Goal: Information Seeking & Learning: Compare options

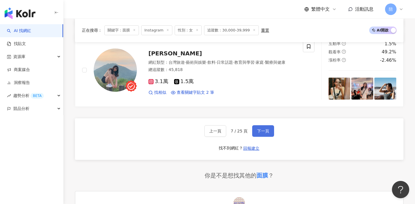
scroll to position [963, 0]
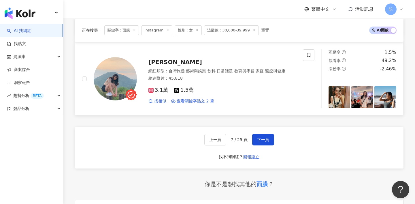
click at [161, 59] on span "陳心祈" at bounding box center [175, 62] width 54 height 7
click at [259, 135] on button "下一頁" at bounding box center [263, 140] width 22 height 12
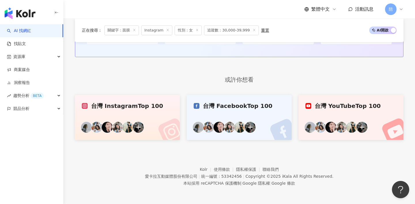
scroll to position [351, 0]
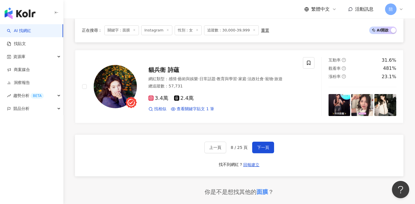
click at [303, 135] on div "上一頁 8 / 25 頁 下一頁 找不到網紅？ 回報建立" at bounding box center [239, 156] width 329 height 42
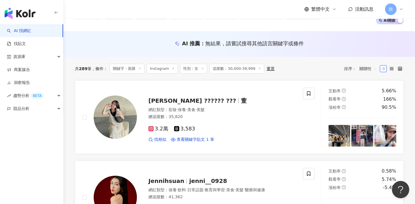
scroll to position [133, 0]
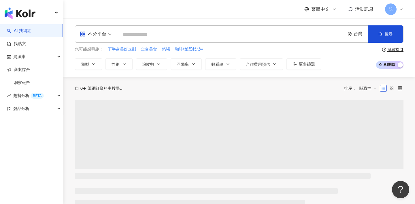
type input "**********"
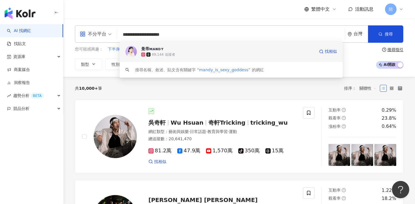
click at [195, 47] on span "曼蒂ᴍᴀɴᴅʏ" at bounding box center [228, 49] width 174 height 6
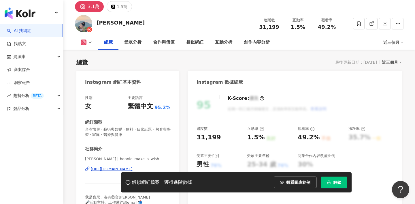
scroll to position [37, 0]
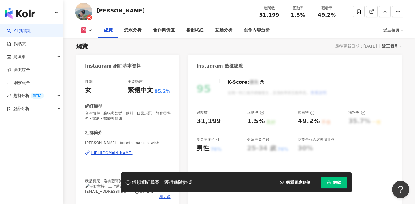
click at [133, 154] on div "https://www.instagram.com/bonnie_make_a_wish/" at bounding box center [112, 152] width 42 height 5
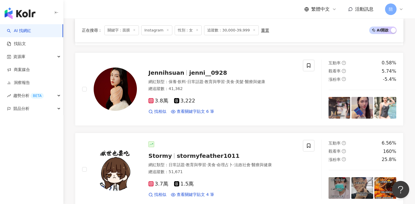
scroll to position [153, 0]
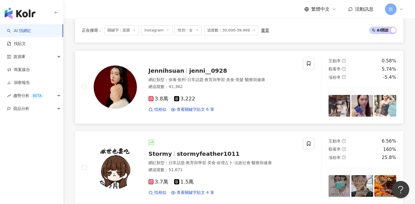
click at [200, 69] on span "jenni__0928" at bounding box center [208, 70] width 38 height 7
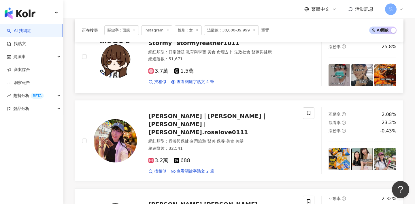
scroll to position [268, 0]
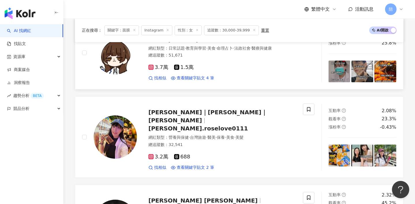
click at [204, 116] on span "黃玳玳｜DORIS｜藍兒" at bounding box center [207, 116] width 119 height 15
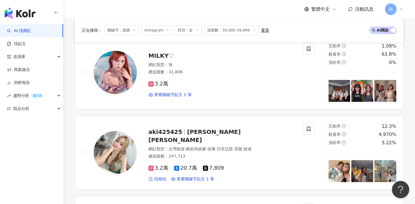
scroll to position [0, 0]
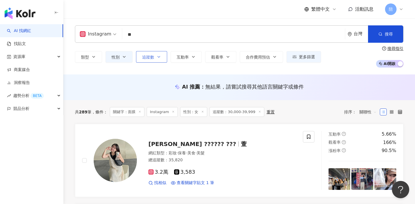
click at [150, 59] on button "追蹤數" at bounding box center [151, 57] width 31 height 12
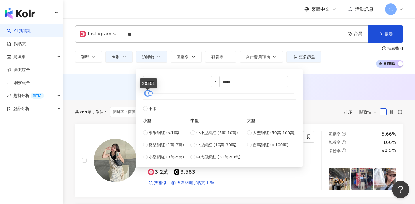
type input "*****"
click at [146, 93] on div at bounding box center [147, 93] width 3 height 3
type input "*****"
click at [148, 93] on div at bounding box center [149, 93] width 3 height 3
click at [121, 82] on div "AI 推薦 ： 無結果，請嘗試搜尋其他語言關鍵字或條件" at bounding box center [239, 87] width 352 height 26
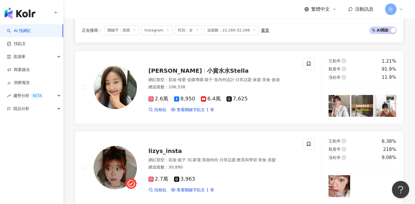
scroll to position [599, 0]
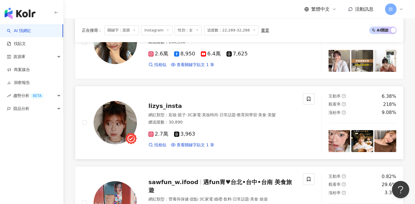
click at [162, 105] on span "lizys_insta" at bounding box center [164, 105] width 33 height 7
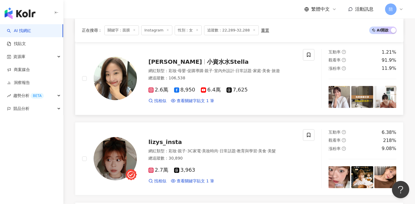
click at [207, 61] on span "小資水水Stella" at bounding box center [228, 61] width 42 height 7
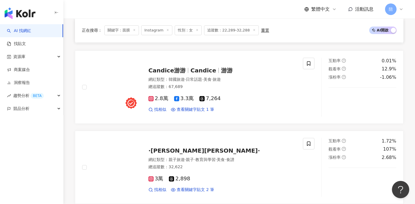
scroll to position [874, 0]
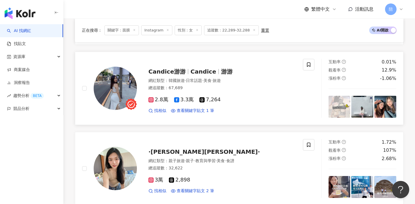
click at [187, 73] on span "Candice游游" at bounding box center [169, 71] width 42 height 7
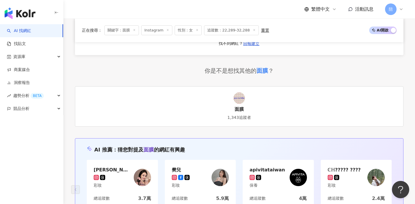
scroll to position [1061, 0]
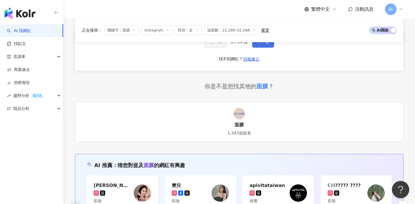
click at [262, 45] on button "下一頁" at bounding box center [263, 42] width 22 height 12
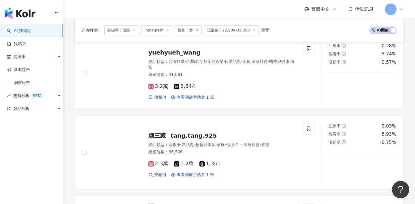
scroll to position [936, 0]
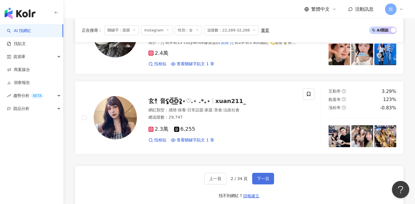
click at [264, 181] on span "下一頁" at bounding box center [263, 178] width 12 height 5
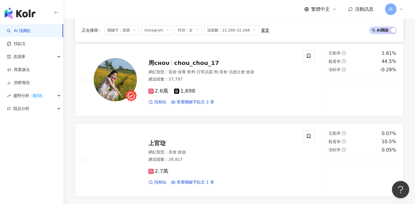
scroll to position [933, 0]
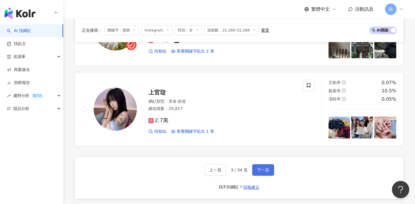
click at [263, 173] on button "下一頁" at bounding box center [263, 170] width 22 height 12
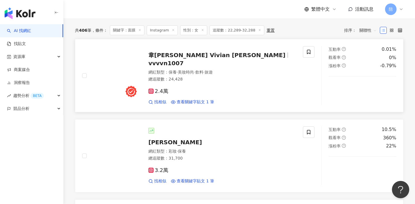
scroll to position [80, 0]
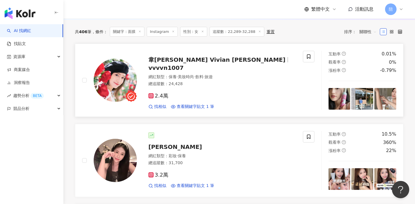
click at [209, 58] on div "韋韋安 Vivian Han vvvvn1007 網紅類型 ： 保養 · 美妝時尚 · 飲料 · 旅遊 總追蹤數 ： 24,428 2.4萬 找相似 查看關鍵…" at bounding box center [216, 80] width 159 height 59
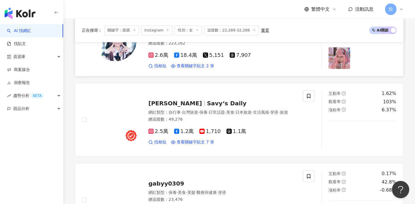
scroll to position [302, 0]
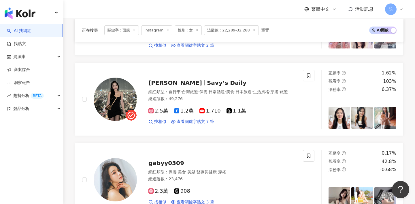
click at [207, 81] on span "Savy‘s Daily" at bounding box center [226, 82] width 39 height 7
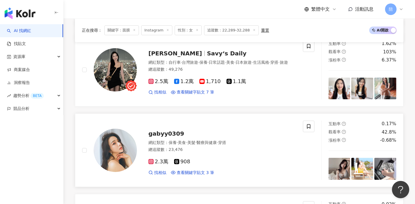
scroll to position [330, 0]
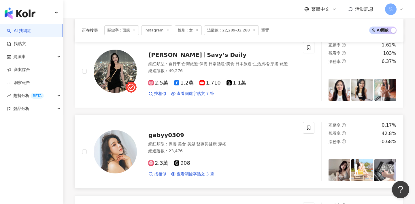
click at [174, 134] on span "gabyy0309" at bounding box center [166, 134] width 36 height 7
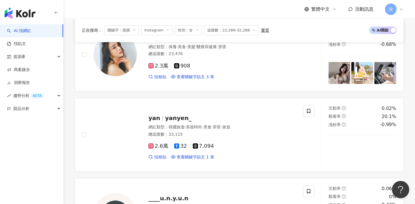
scroll to position [443, 0]
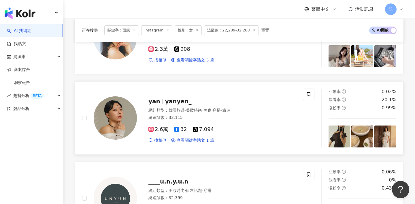
click at [175, 103] on span "yanyen_" at bounding box center [178, 101] width 27 height 7
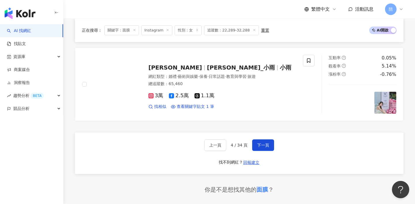
scroll to position [957, 0]
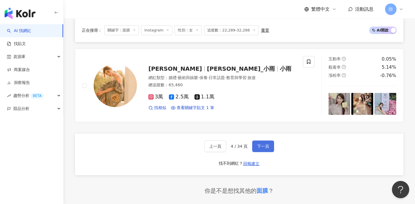
click at [263, 149] on button "下一頁" at bounding box center [263, 146] width 22 height 12
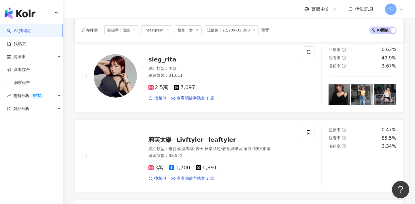
scroll to position [173, 0]
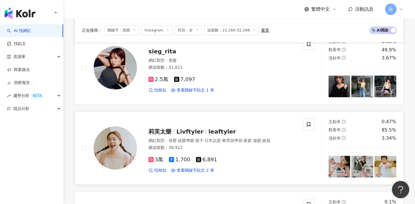
click at [212, 131] on span "leaftyler" at bounding box center [222, 131] width 28 height 7
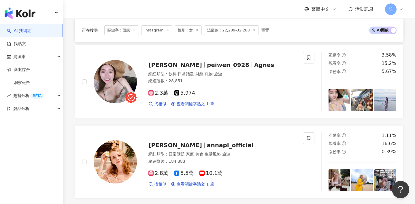
scroll to position [325, 0]
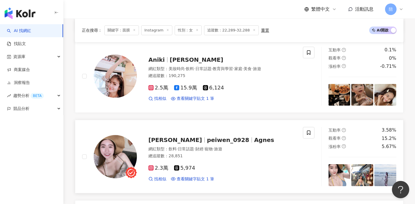
click at [186, 141] on span "Agnes Chen" at bounding box center [177, 139] width 59 height 7
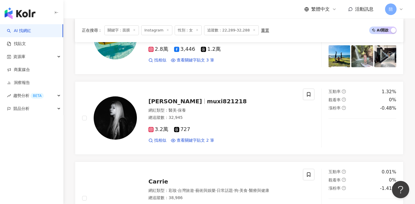
scroll to position [938, 0]
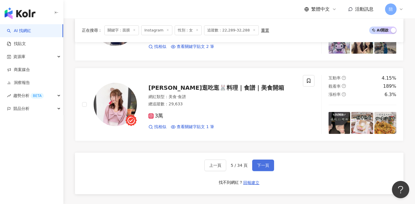
click at [263, 163] on span "下一頁" at bounding box center [263, 165] width 12 height 5
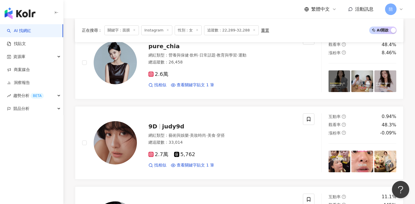
scroll to position [99, 0]
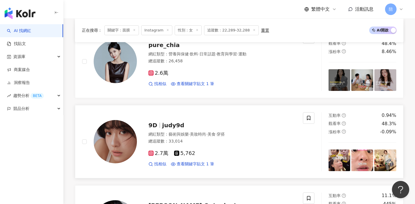
click at [167, 124] on span "judy9d" at bounding box center [173, 125] width 22 height 7
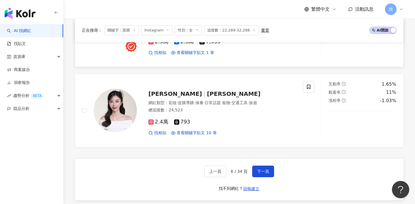
scroll to position [932, 0]
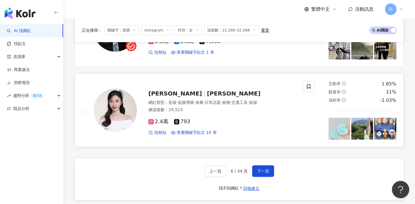
click at [207, 93] on span "Yuna Tsai" at bounding box center [234, 93] width 54 height 7
click at [255, 173] on button "下一頁" at bounding box center [263, 171] width 22 height 12
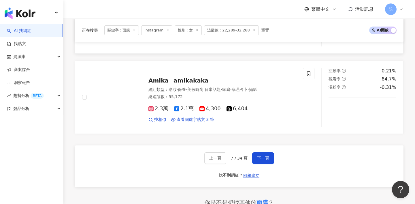
scroll to position [945, 0]
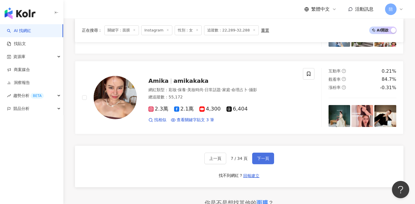
click at [262, 158] on span "下一頁" at bounding box center [263, 158] width 12 height 5
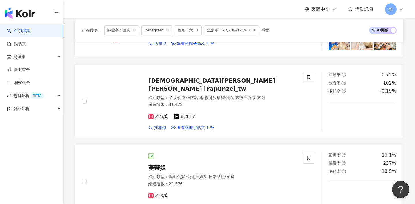
scroll to position [386, 0]
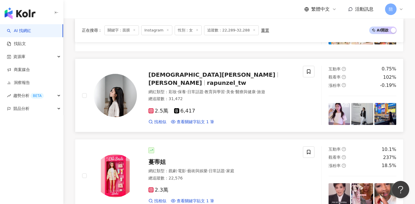
click at [223, 79] on span "rapunzel_tw" at bounding box center [226, 82] width 39 height 7
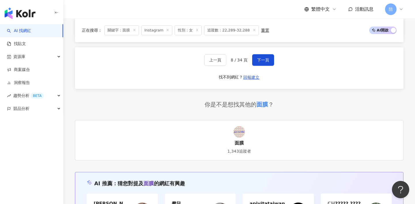
scroll to position [1049, 0]
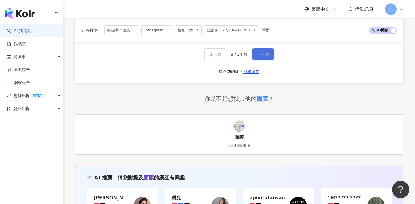
click at [262, 51] on button "下一頁" at bounding box center [263, 54] width 22 height 12
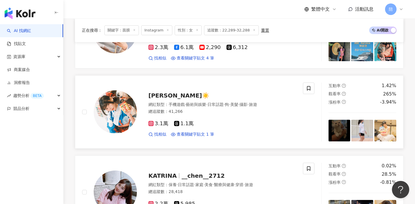
scroll to position [221, 0]
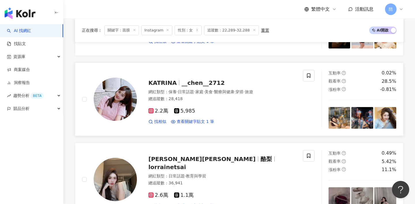
click at [194, 80] on div "KATRINA __chen__2712" at bounding box center [222, 83] width 148 height 8
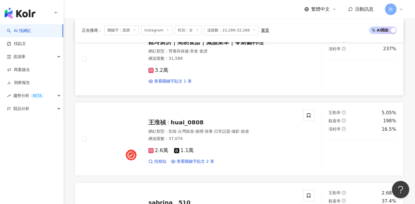
scroll to position [746, 0]
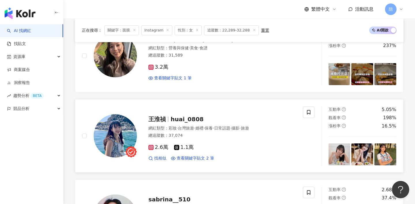
click at [182, 123] on div "王淮禎 huai_0808" at bounding box center [222, 119] width 148 height 8
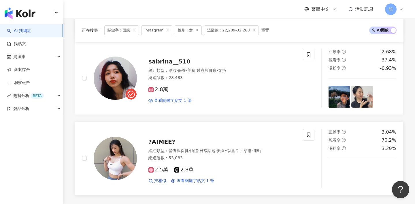
scroll to position [884, 0]
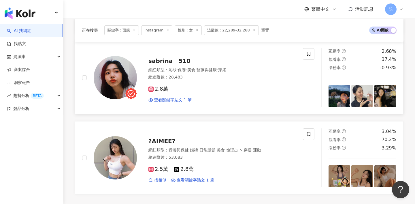
click at [186, 59] on div "sabrina__510" at bounding box center [222, 61] width 148 height 8
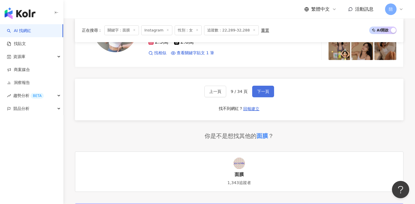
click at [266, 94] on button "下一頁" at bounding box center [263, 92] width 22 height 12
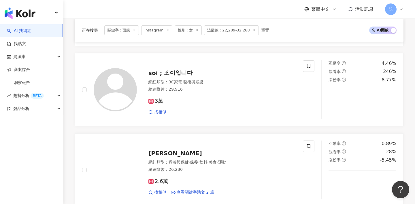
scroll to position [990, 0]
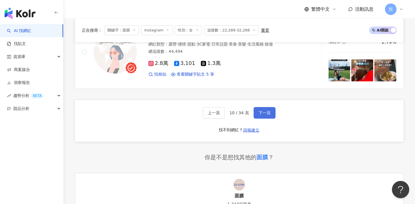
click at [257, 113] on button "下一頁" at bounding box center [265, 113] width 22 height 12
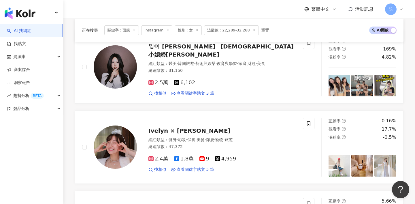
scroll to position [94, 0]
click at [181, 130] on span "Ivelyn × 艾芙琳" at bounding box center [189, 130] width 82 height 7
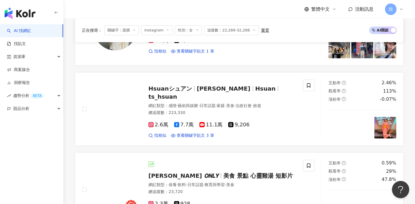
scroll to position [216, 0]
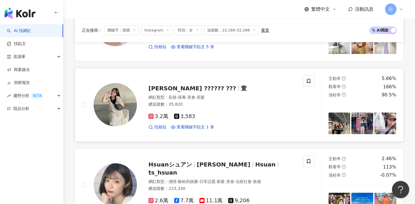
click at [191, 85] on div "萱 ?????? ??? 萱" at bounding box center [222, 88] width 148 height 8
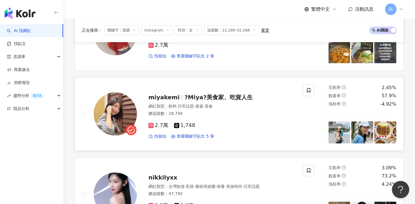
scroll to position [717, 0]
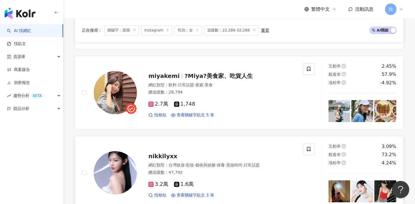
click at [161, 153] on span "nikkilyxx" at bounding box center [162, 156] width 29 height 7
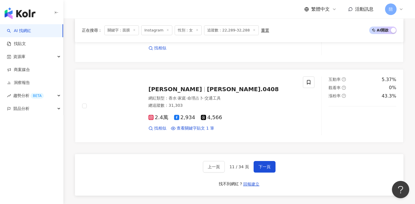
scroll to position [945, 0]
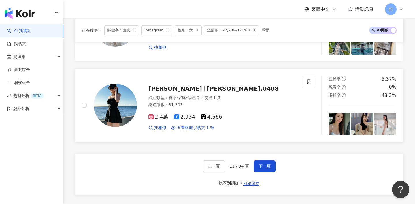
click at [207, 85] on span "joyce.0408" at bounding box center [243, 88] width 72 height 7
click at [259, 164] on span "下一頁" at bounding box center [265, 166] width 12 height 5
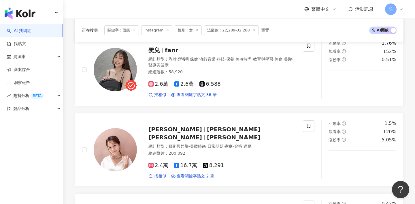
scroll to position [494, 0]
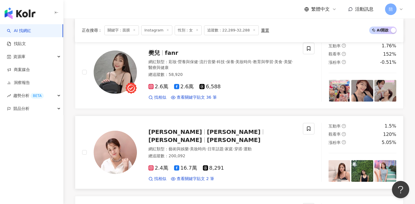
click at [219, 129] on span "楊佩潔" at bounding box center [234, 131] width 54 height 7
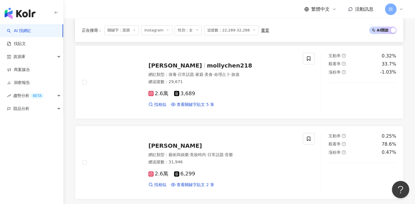
scroll to position [891, 0]
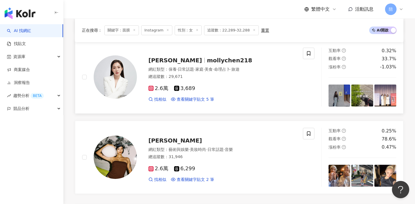
click at [216, 57] on span "mollychen218" at bounding box center [229, 60] width 45 height 7
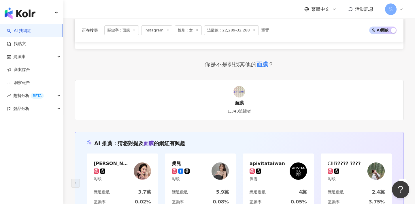
scroll to position [1014, 0]
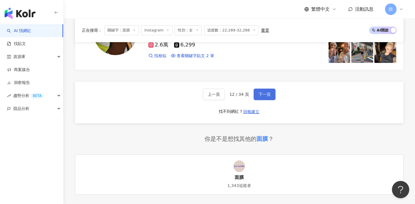
click at [260, 89] on button "下一頁" at bounding box center [265, 95] width 22 height 12
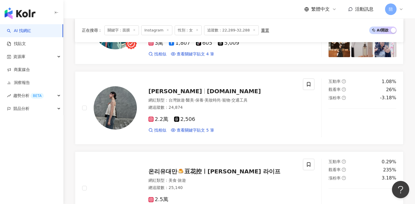
scroll to position [454, 0]
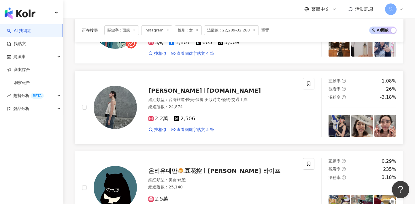
click at [207, 92] on span "emmma.cc" at bounding box center [234, 90] width 54 height 7
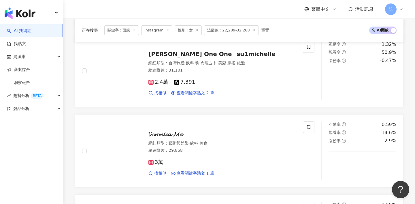
scroll to position [652, 0]
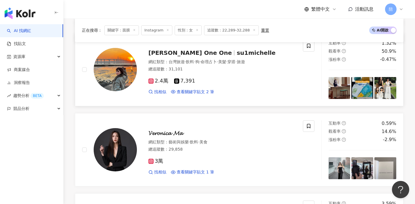
click at [237, 52] on span "su1michelle" at bounding box center [256, 52] width 39 height 7
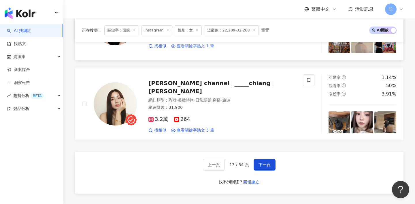
scroll to position [939, 0]
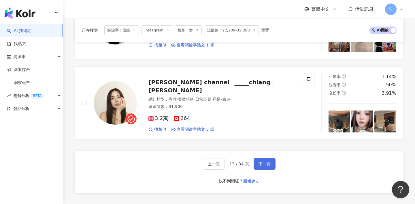
click at [261, 165] on button "下一頁" at bounding box center [265, 164] width 22 height 12
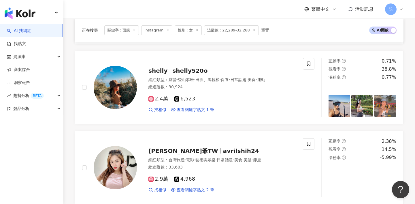
scroll to position [934, 0]
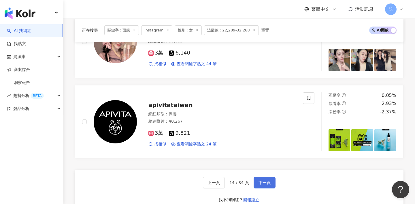
click at [266, 177] on button "下一頁" at bounding box center [265, 183] width 22 height 12
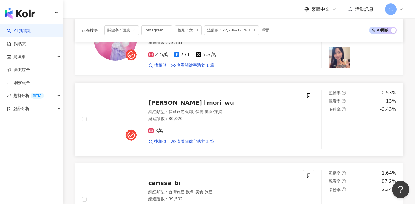
scroll to position [199, 0]
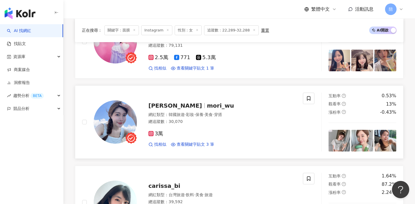
click at [207, 106] on span "mori_wu" at bounding box center [220, 105] width 27 height 7
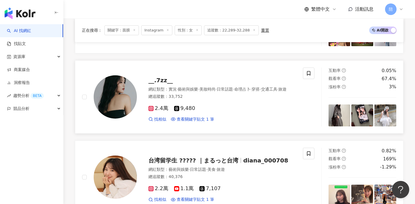
scroll to position [625, 0]
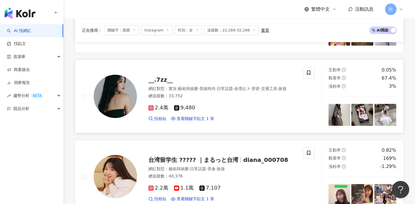
click at [159, 79] on span "__.7zz__" at bounding box center [160, 79] width 25 height 7
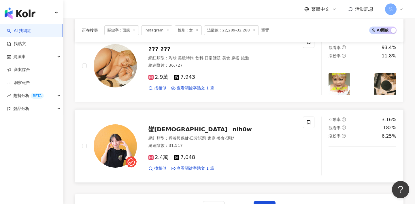
scroll to position [913, 0]
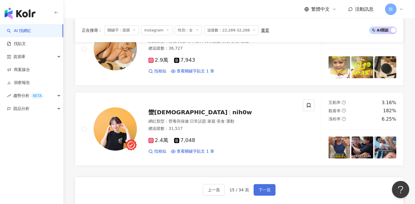
click at [266, 189] on span "下一頁" at bounding box center [265, 189] width 12 height 5
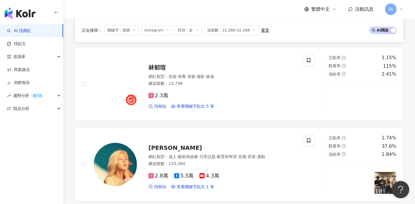
scroll to position [334, 0]
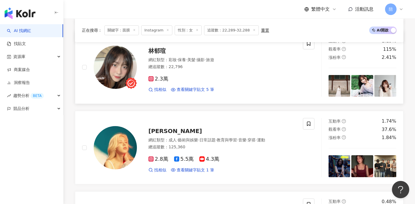
click at [159, 51] on span "林郁瑄" at bounding box center [156, 50] width 17 height 7
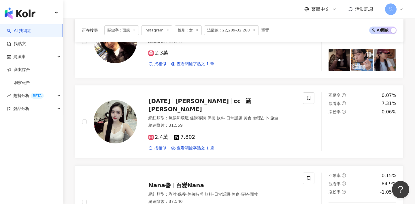
scroll to position [958, 0]
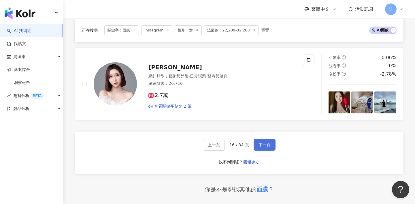
click at [260, 143] on span "下一頁" at bounding box center [265, 144] width 12 height 5
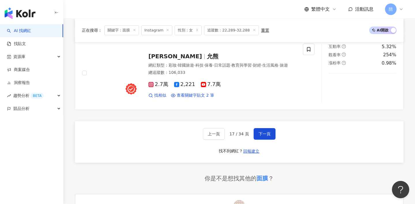
scroll to position [963, 0]
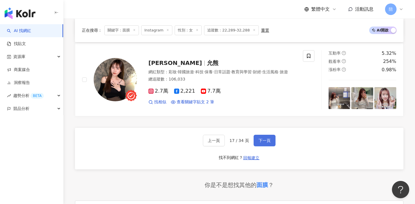
click at [258, 137] on button "下一頁" at bounding box center [265, 141] width 22 height 12
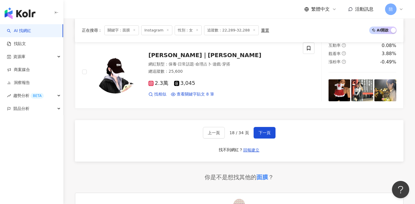
scroll to position [1051, 0]
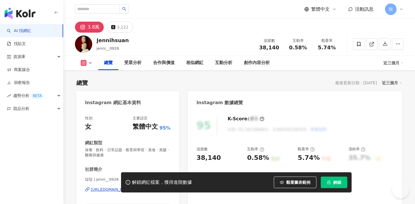
click at [120, 187] on div "[URL][DOMAIN_NAME]" at bounding box center [112, 189] width 42 height 5
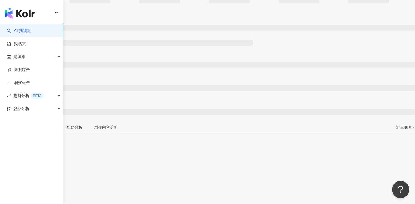
scroll to position [27, 0]
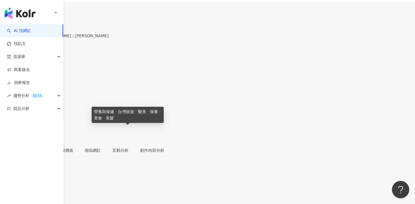
scroll to position [74, 0]
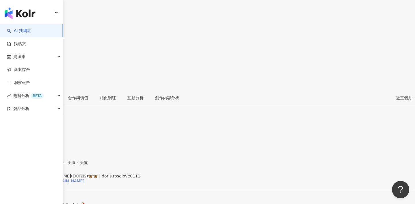
click at [84, 178] on div "https://www.instagram.com/doris.roselove0111/" at bounding box center [45, 180] width 79 height 5
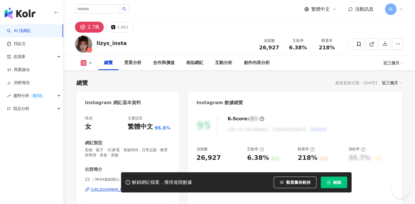
click at [133, 187] on div "https://www.instagram.com/lizys_insta/" at bounding box center [112, 189] width 42 height 5
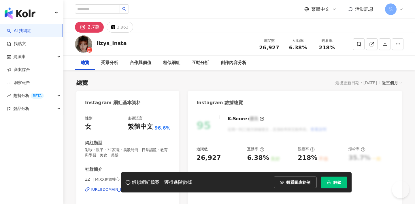
scroll to position [35, 0]
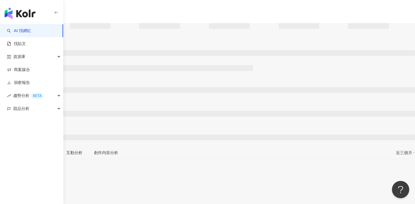
scroll to position [134, 0]
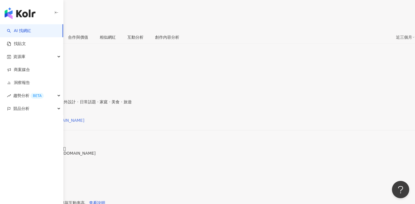
click at [84, 118] on div "[URL][DOMAIN_NAME][DOMAIN_NAME]" at bounding box center [45, 120] width 79 height 5
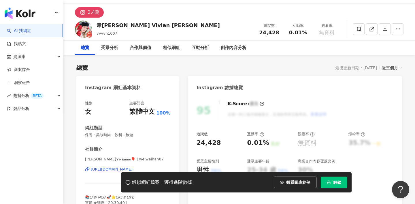
scroll to position [54, 0]
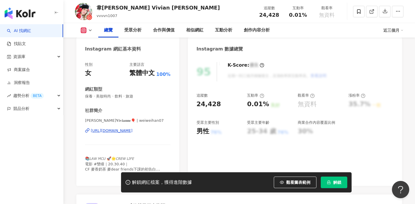
click at [133, 131] on div "https://www.instagram.com/weiweihan07/" at bounding box center [112, 130] width 42 height 5
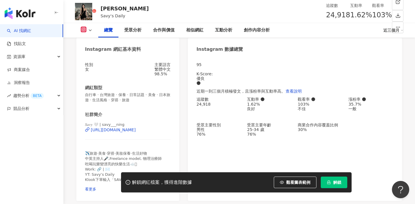
scroll to position [73, 0]
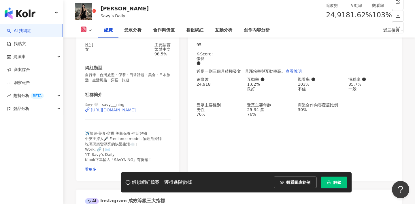
click at [136, 112] on div "https://www.instagram.com/savy___ning/" at bounding box center [113, 110] width 45 height 5
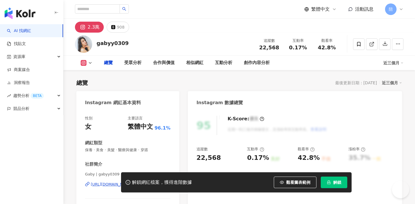
click at [123, 172] on div "Gaby | gabyy0309 [URL][DOMAIN_NAME]" at bounding box center [128, 189] width 86 height 34
click at [126, 182] on div "https://www.instagram.com/gabyy0309/" at bounding box center [112, 184] width 42 height 5
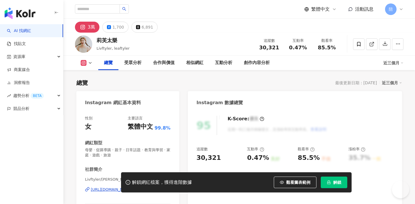
click at [141, 177] on div "[PERSON_NAME]/[PERSON_NAME]太樂 | leaftyler [URL][DOMAIN_NAME]" at bounding box center [128, 194] width 86 height 34
click at [133, 187] on div "[URL][DOMAIN_NAME]" at bounding box center [112, 189] width 42 height 5
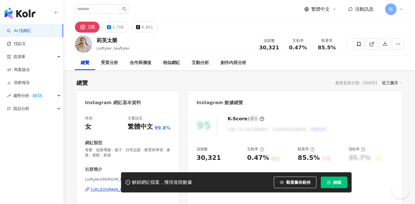
scroll to position [33, 0]
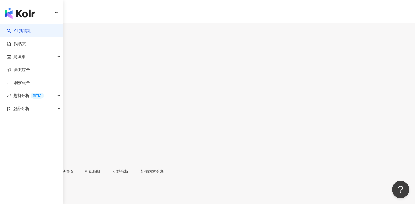
scroll to position [7, 0]
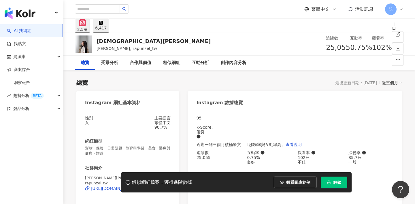
click at [136, 186] on div "https://www.instagram.com/rapunzel_tw/" at bounding box center [113, 188] width 45 height 5
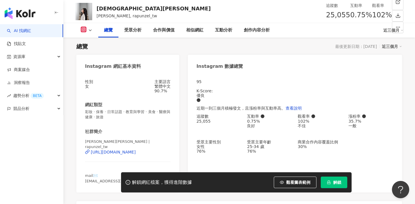
scroll to position [112, 0]
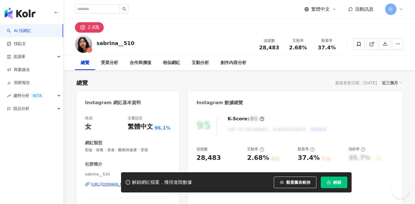
click at [133, 182] on div "[URL][DOMAIN_NAME]" at bounding box center [112, 184] width 42 height 5
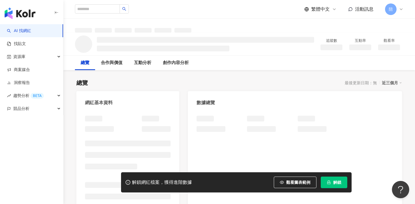
scroll to position [46, 0]
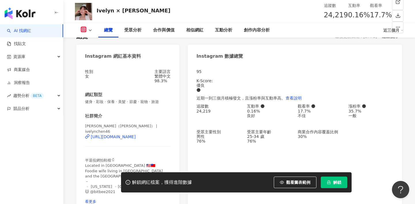
scroll to position [67, 0]
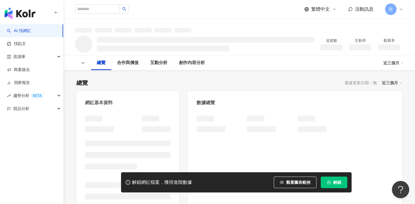
scroll to position [52, 0]
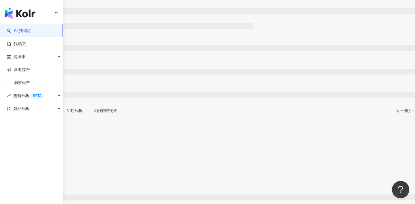
scroll to position [59, 0]
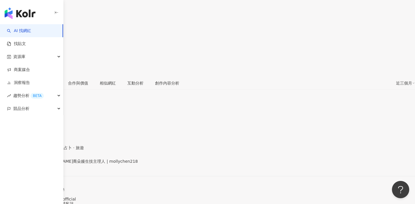
scroll to position [80, 0]
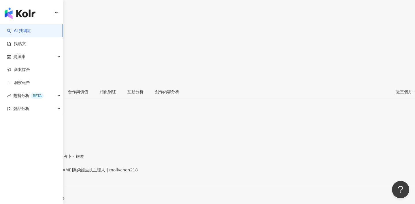
click at [51, 172] on div "https://www.instagram.com/mollychen218/" at bounding box center [28, 174] width 45 height 5
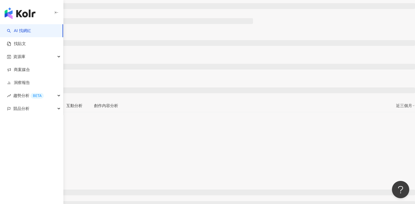
scroll to position [67, 0]
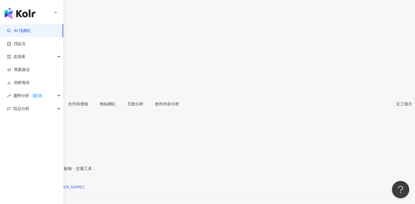
click at [84, 185] on div "[URL][DOMAIN_NAME][DOMAIN_NAME]" at bounding box center [45, 187] width 79 height 5
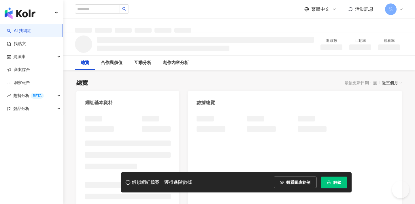
scroll to position [44, 0]
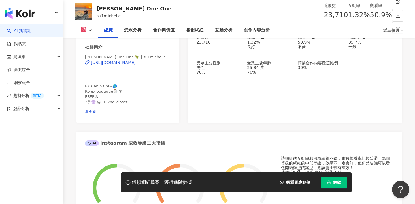
scroll to position [110, 0]
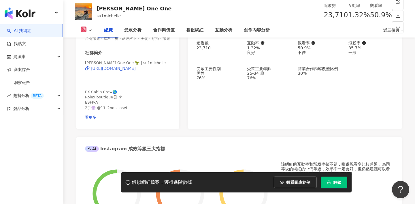
click at [136, 71] on div "https://www.instagram.com/su1michelle/" at bounding box center [113, 68] width 45 height 5
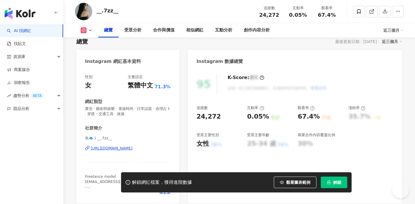
scroll to position [41, 0]
click at [133, 148] on div "https://www.instagram.com/__.7zz__/" at bounding box center [112, 148] width 42 height 5
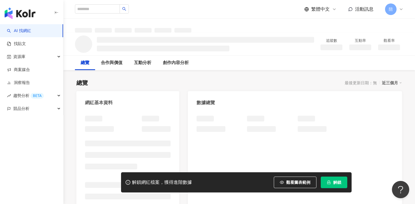
scroll to position [8, 0]
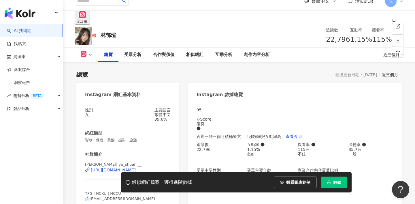
scroll to position [53, 0]
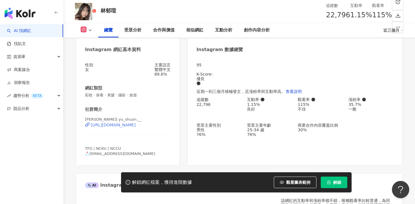
click at [136, 127] on div "[URL][DOMAIN_NAME]" at bounding box center [113, 125] width 45 height 5
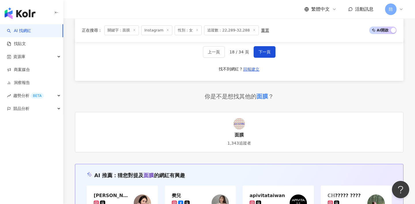
scroll to position [1051, 0]
click at [269, 54] on button "下一頁" at bounding box center [265, 52] width 22 height 12
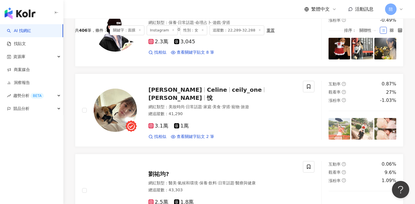
scroll to position [0, 0]
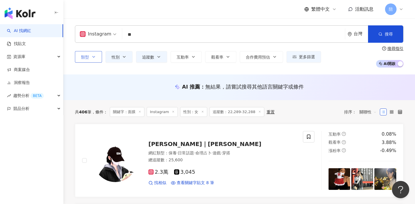
click at [95, 55] on icon "button" at bounding box center [93, 56] width 5 height 5
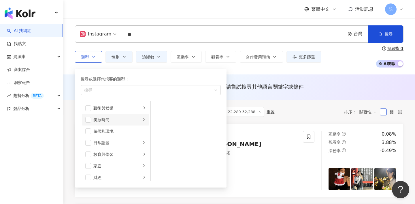
click at [106, 117] on div "美妝時尚" at bounding box center [117, 119] width 48 height 6
click at [158, 109] on span "button" at bounding box center [158, 108] width 6 height 6
click at [159, 177] on span "button" at bounding box center [158, 177] width 6 height 6
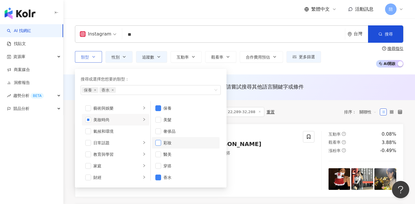
click at [160, 141] on span "button" at bounding box center [158, 143] width 6 height 6
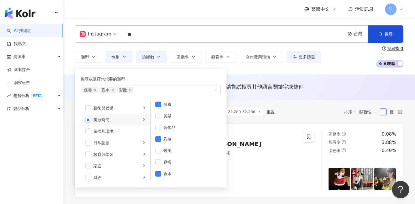
click at [293, 95] on div "AI 推薦 ： 無結果，請嘗試搜尋其他語言關鍵字或條件" at bounding box center [239, 87] width 352 height 26
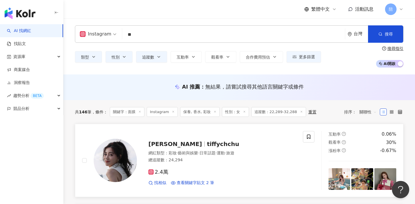
click at [207, 143] on span "tiffychchu" at bounding box center [223, 143] width 32 height 7
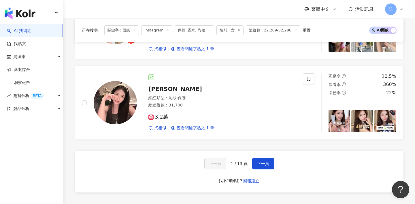
scroll to position [965, 0]
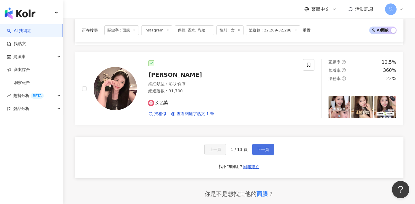
click at [260, 152] on span "下一頁" at bounding box center [263, 149] width 12 height 5
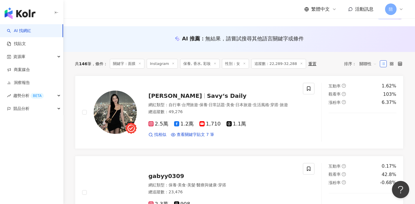
scroll to position [51, 0]
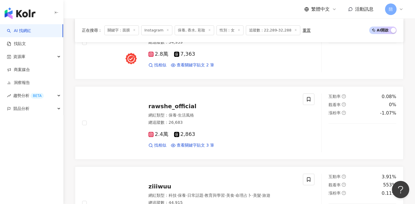
scroll to position [914, 0]
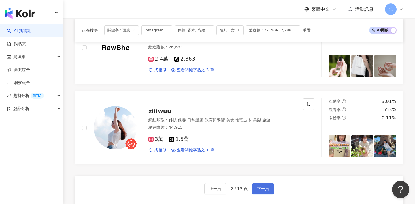
click at [259, 189] on span "下一頁" at bounding box center [263, 188] width 12 height 5
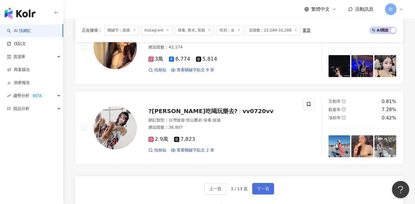
click at [264, 191] on span "下一頁" at bounding box center [263, 188] width 12 height 5
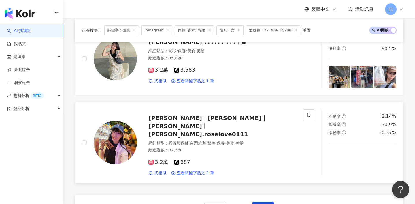
scroll to position [1001, 0]
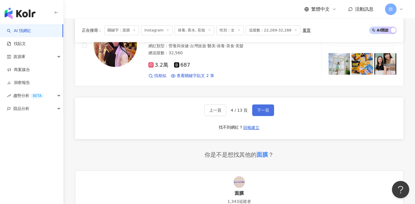
click at [270, 104] on button "下一頁" at bounding box center [263, 110] width 22 height 12
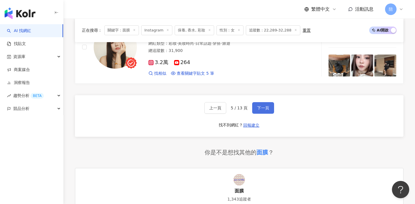
click at [265, 102] on button "下一頁" at bounding box center [263, 108] width 22 height 12
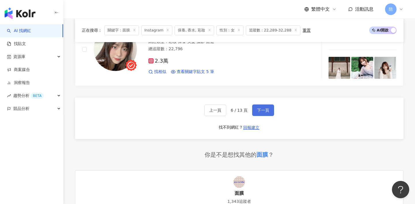
click at [264, 108] on span "下一頁" at bounding box center [263, 110] width 12 height 5
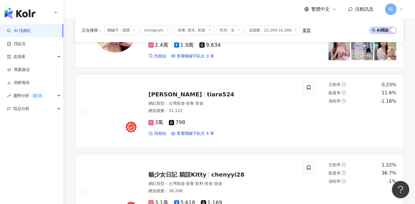
scroll to position [969, 0]
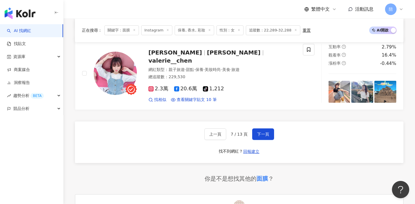
click at [262, 141] on div "上一頁 7 / 13 頁 下一頁 找不到網紅？ 回報建立" at bounding box center [239, 142] width 329 height 42
click at [259, 133] on span "下一頁" at bounding box center [263, 134] width 12 height 5
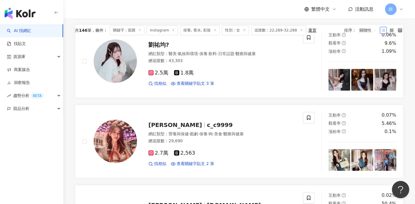
scroll to position [0, 0]
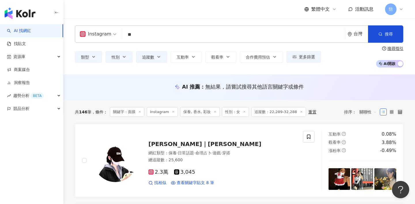
click at [144, 35] on input "**" at bounding box center [234, 34] width 218 height 11
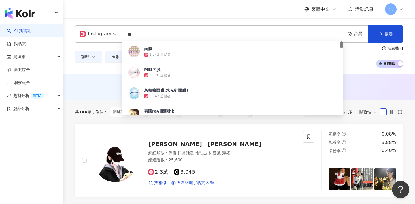
type input "*"
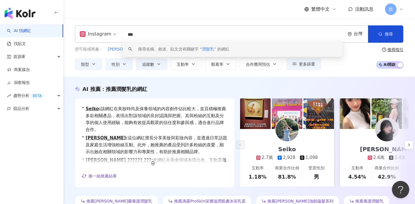
click at [257, 90] on div "AI 推薦 ： 推薦潤髮乳的網紅" at bounding box center [239, 88] width 329 height 7
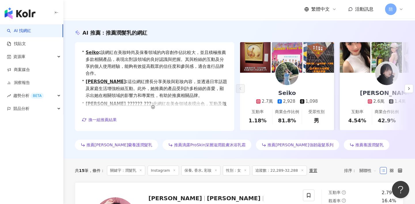
scroll to position [57, 0]
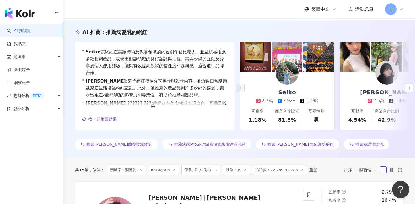
click at [412, 91] on button "button" at bounding box center [409, 88] width 9 height 9
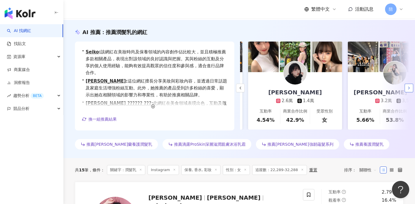
scroll to position [0, 100]
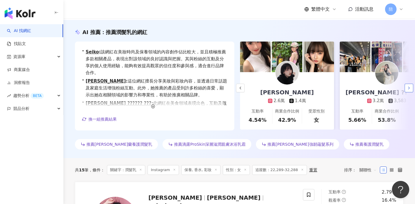
click at [412, 91] on button "button" at bounding box center [409, 88] width 9 height 9
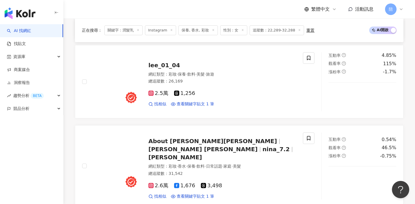
scroll to position [936, 0]
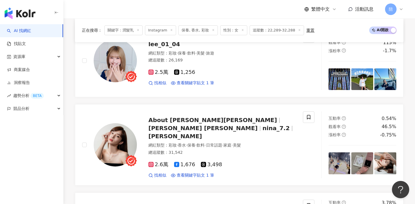
click at [263, 125] on span "nina_7.2" at bounding box center [276, 128] width 27 height 7
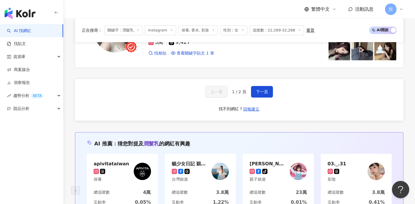
scroll to position [1065, 0]
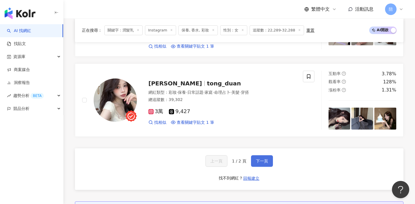
click at [263, 159] on span "下一頁" at bounding box center [262, 161] width 12 height 5
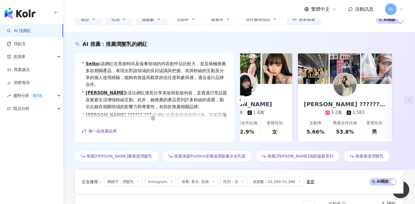
scroll to position [0, 0]
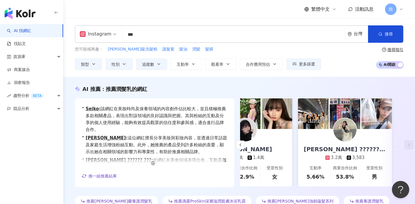
click at [153, 39] on input "***" at bounding box center [234, 34] width 218 height 11
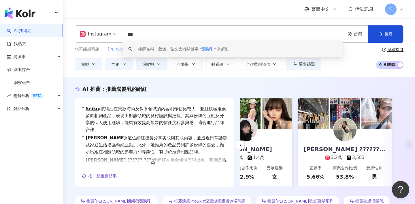
click at [111, 50] on span "沙龍級洗髮精" at bounding box center [133, 49] width 50 height 6
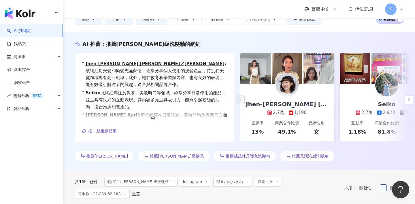
scroll to position [37, 0]
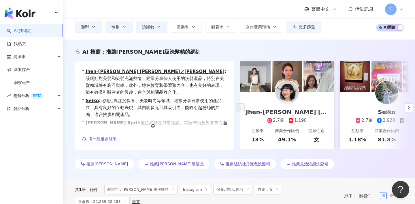
click at [293, 93] on img at bounding box center [287, 92] width 23 height 23
click at [409, 109] on icon "button" at bounding box center [409, 107] width 5 height 5
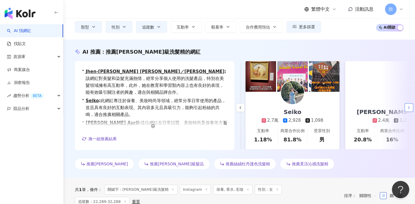
scroll to position [0, 100]
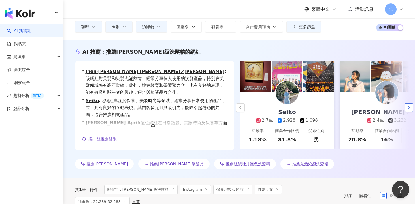
click at [409, 109] on icon "button" at bounding box center [409, 107] width 5 height 5
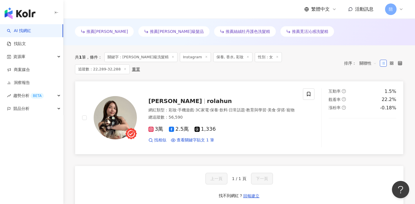
scroll to position [0, 0]
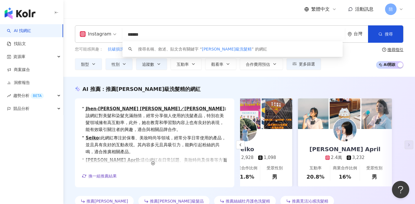
drag, startPoint x: 164, startPoint y: 34, endPoint x: 84, endPoint y: 27, distance: 80.4
click at [86, 28] on div "Instagram ****** 台灣 搜尋 keyword 搜尋名稱、敘述、貼文含有關鍵字 “ 沙龍級洗髮精 ” 的網紅" at bounding box center [239, 33] width 329 height 17
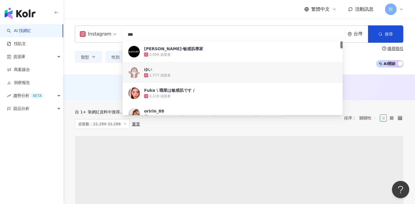
type input "***"
click at [370, 83] on div "AI 推薦 ： 無結果，請嘗試搜尋其他語言關鍵字或條件" at bounding box center [239, 86] width 329 height 7
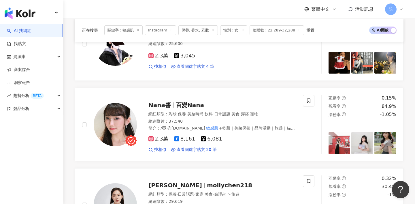
scroll to position [374, 0]
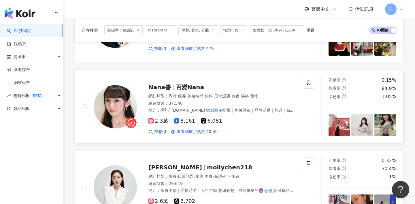
click at [178, 86] on span "百變Nana" at bounding box center [190, 87] width 28 height 7
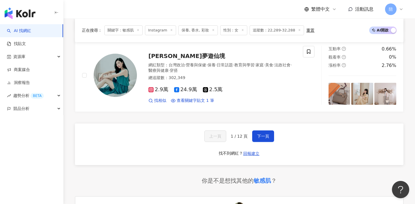
scroll to position [974, 0]
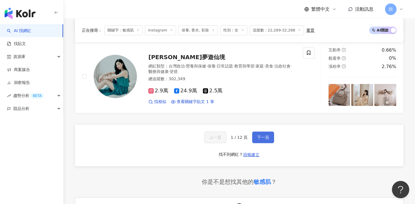
click at [261, 131] on button "下一頁" at bounding box center [263, 137] width 22 height 12
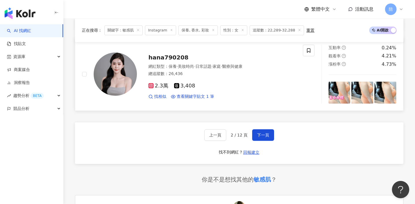
scroll to position [988, 0]
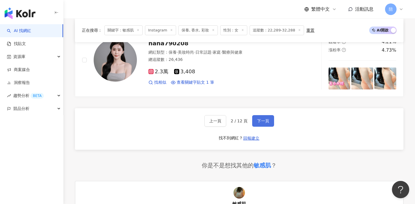
click at [263, 115] on button "下一頁" at bounding box center [263, 121] width 22 height 12
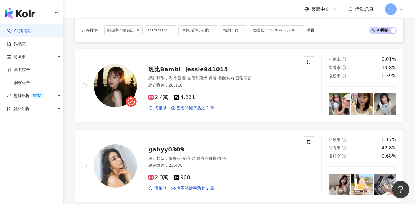
scroll to position [155, 0]
click at [173, 147] on span "gabyy0309" at bounding box center [166, 149] width 36 height 7
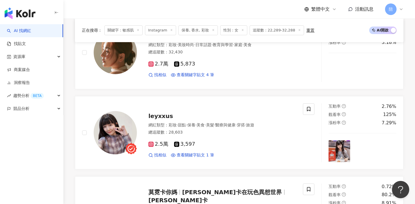
scroll to position [947, 0]
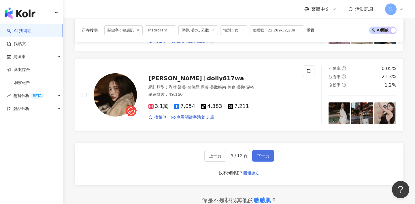
click at [260, 152] on button "下一頁" at bounding box center [263, 156] width 22 height 12
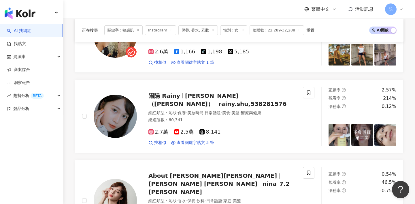
scroll to position [125, 0]
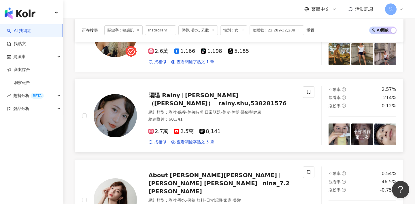
click at [227, 98] on span "芮妮 Rainy（陽陽）" at bounding box center [193, 99] width 90 height 15
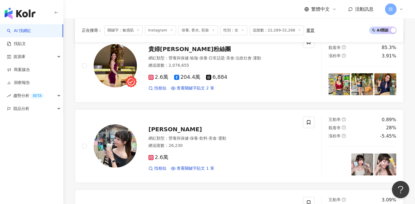
scroll to position [942, 0]
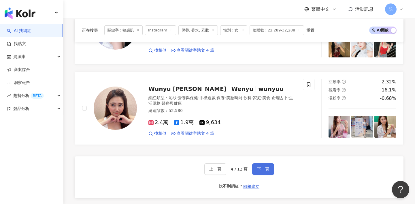
click at [255, 163] on button "下一頁" at bounding box center [263, 169] width 22 height 12
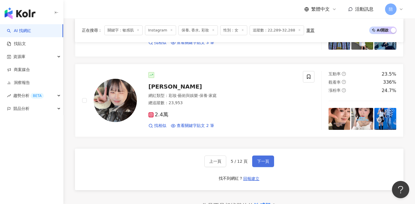
click at [262, 165] on button "下一頁" at bounding box center [263, 161] width 22 height 12
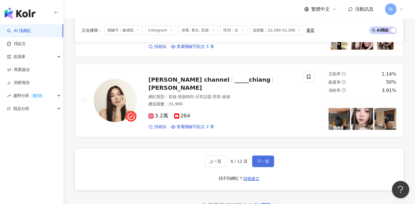
click at [262, 165] on button "下一頁" at bounding box center [263, 161] width 22 height 12
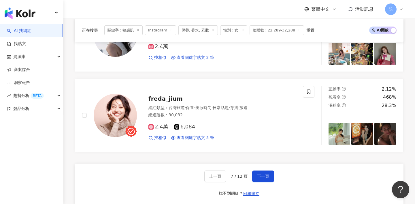
scroll to position [934, 0]
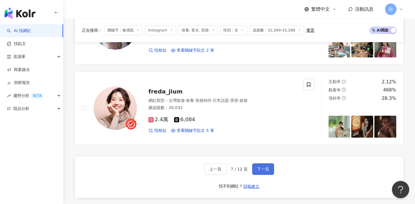
click at [268, 167] on span "下一頁" at bounding box center [263, 169] width 12 height 5
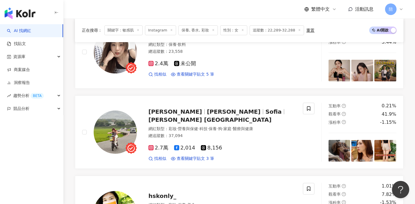
scroll to position [274, 0]
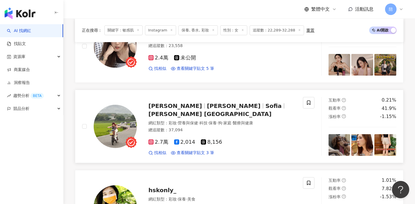
click at [202, 110] on span "蘇涵 Sofia" at bounding box center [209, 113] width 123 height 7
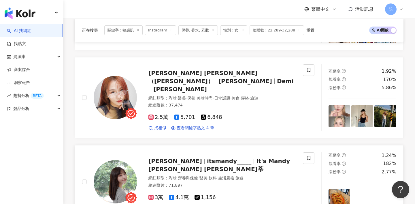
scroll to position [789, 0]
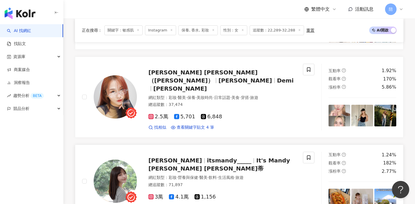
click at [207, 159] on span "itsmandy_____" at bounding box center [229, 160] width 44 height 7
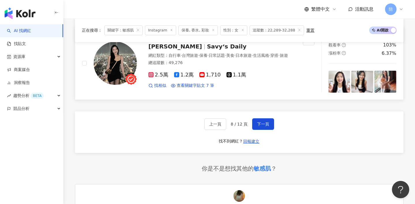
scroll to position [953, 0]
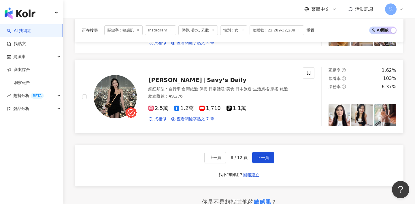
click at [209, 76] on span "Savy‘s Daily" at bounding box center [226, 79] width 39 height 7
click at [258, 155] on span "下一頁" at bounding box center [263, 157] width 12 height 5
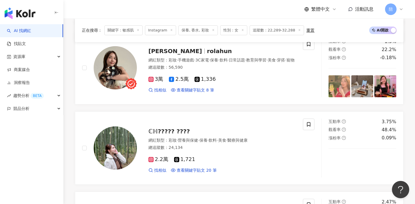
scroll to position [961, 0]
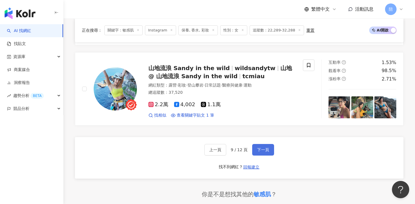
click at [258, 147] on span "下一頁" at bounding box center [263, 149] width 12 height 5
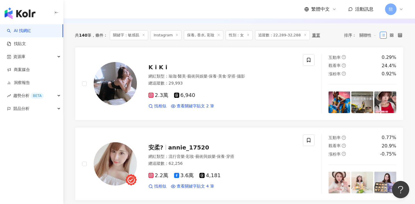
scroll to position [65, 0]
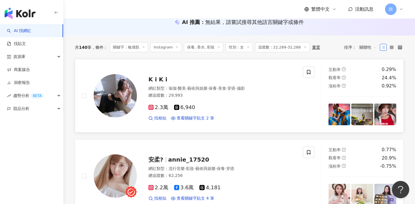
click at [153, 73] on div "K i K i 網紅類型 ： 瑜珈 · 醫美 · 藝術與娛樂 · 保養 · 美食 · 穿搭 · 攝影 總追蹤數 ： 29,993 2.3萬 6,940 找相似…" at bounding box center [216, 96] width 159 height 50
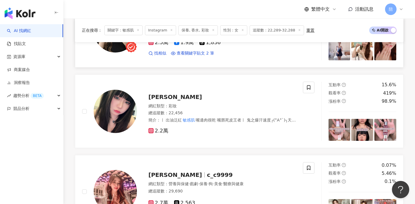
scroll to position [956, 0]
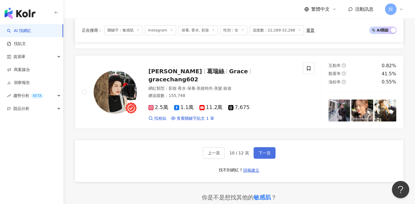
click at [268, 150] on span "下一頁" at bounding box center [265, 152] width 12 height 5
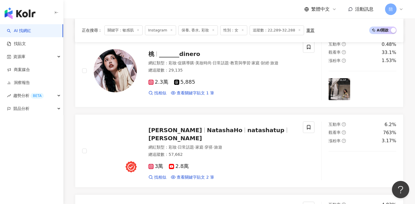
scroll to position [950, 0]
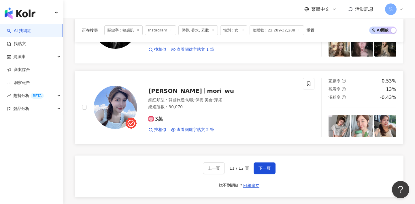
click at [207, 87] on span "mori_wu" at bounding box center [220, 90] width 27 height 7
click at [261, 166] on span "下一頁" at bounding box center [265, 168] width 12 height 5
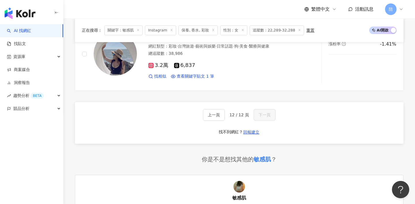
scroll to position [881, 0]
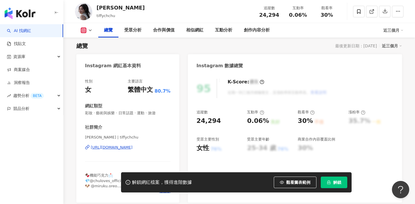
click at [128, 148] on div "[URL][DOMAIN_NAME]" at bounding box center [112, 147] width 42 height 5
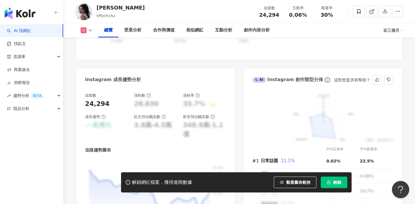
scroll to position [304, 0]
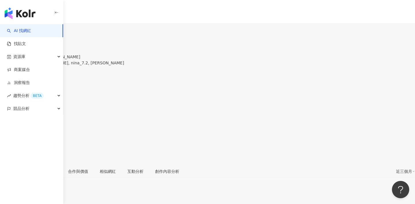
scroll to position [47, 0]
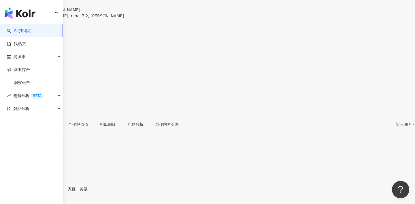
click at [51, 204] on div "https://www.instagram.com/nina_7.2/" at bounding box center [28, 207] width 45 height 5
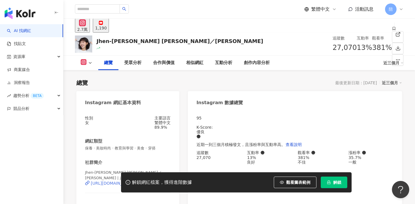
scroll to position [54, 0]
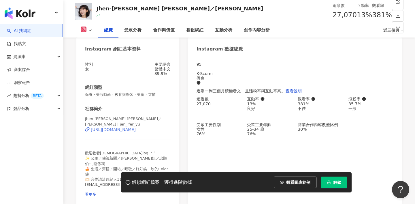
click at [131, 132] on div "[URL][DOMAIN_NAME]" at bounding box center [113, 129] width 45 height 5
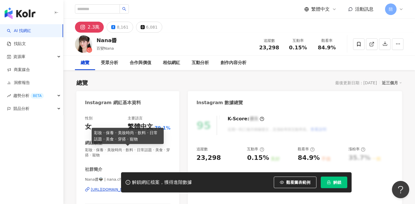
scroll to position [50, 0]
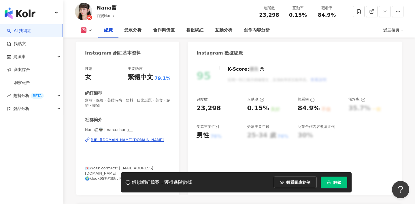
click at [154, 140] on div "https://www.instagram.com/nana.chang__/" at bounding box center [127, 139] width 73 height 5
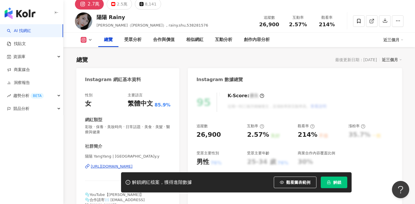
scroll to position [27, 0]
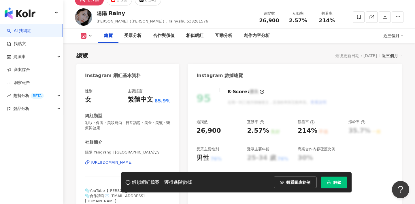
click at [133, 160] on div "https://www.instagram.com/yangyang.y.y/" at bounding box center [112, 162] width 42 height 5
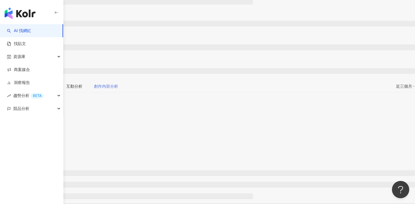
scroll to position [67, 0]
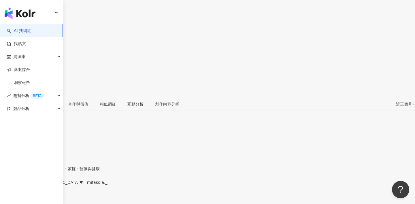
click at [51, 185] on div "https://www.instagram.com/mifasola._/" at bounding box center [28, 187] width 45 height 5
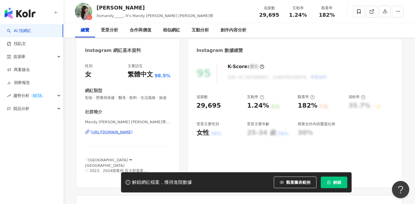
click at [133, 133] on div "https://www.instagram.com/itsmandy_____/" at bounding box center [112, 131] width 42 height 5
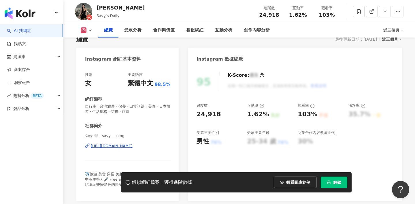
click at [131, 146] on div "[URL][DOMAIN_NAME]" at bounding box center [112, 145] width 42 height 5
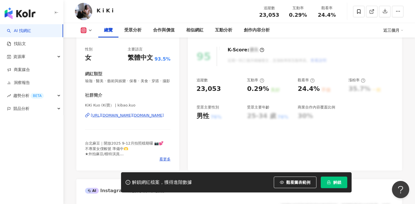
click at [112, 116] on div "[URL][DOMAIN_NAME][DOMAIN_NAME]" at bounding box center [127, 115] width 73 height 5
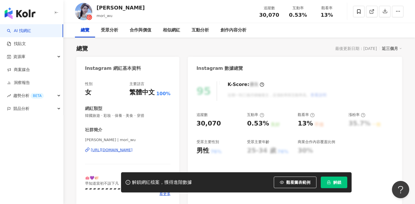
scroll to position [35, 0]
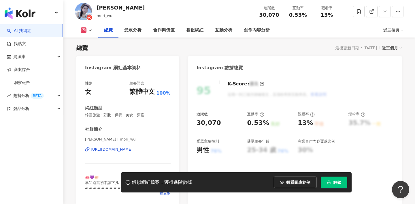
click at [111, 150] on div "https://www.instagram.com/mori_wu/" at bounding box center [112, 149] width 42 height 5
